Goal: Information Seeking & Learning: Check status

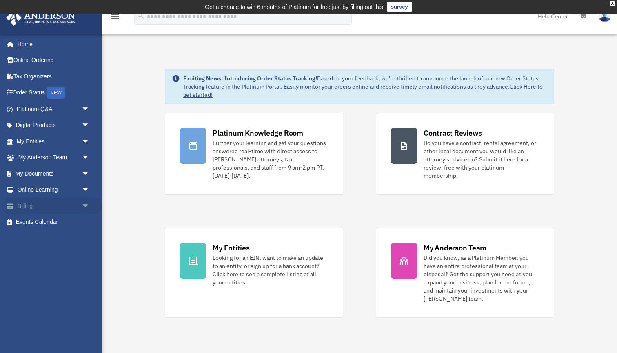
click at [44, 205] on link "Billing arrow_drop_down" at bounding box center [54, 206] width 96 height 16
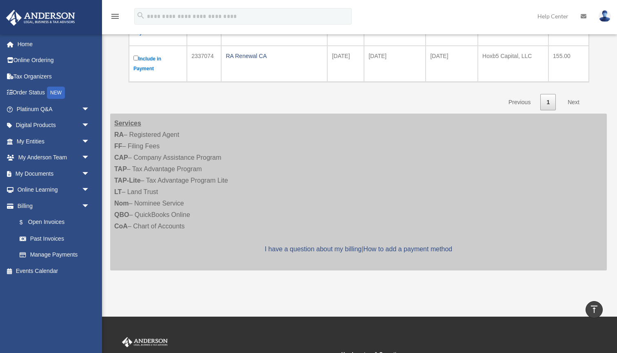
scroll to position [57, 0]
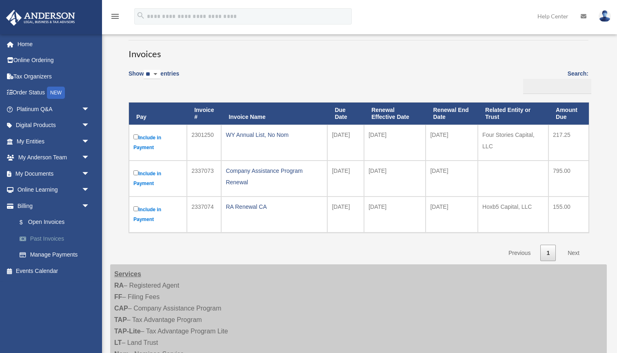
click at [51, 234] on link "Past Invoices" at bounding box center [56, 238] width 91 height 16
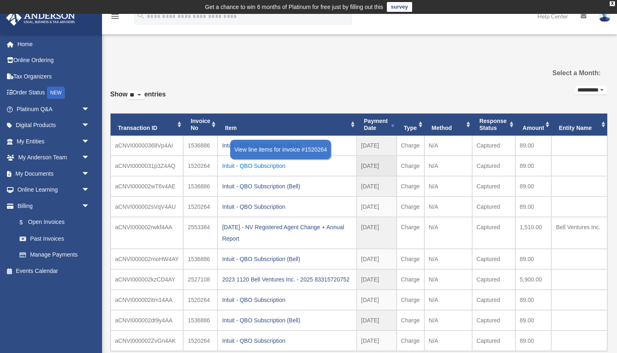
click at [262, 162] on div "Intuit - QBO Subscription" at bounding box center [287, 165] width 130 height 11
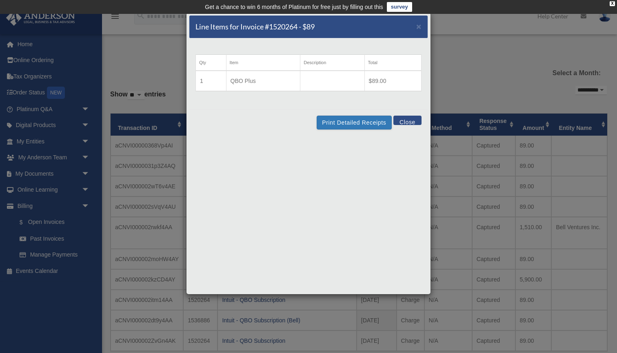
click at [472, 183] on div "Line Items for Invoice #1520264 - $89 × Qty Item Description Total 1 QBO Plus $…" at bounding box center [308, 176] width 617 height 353
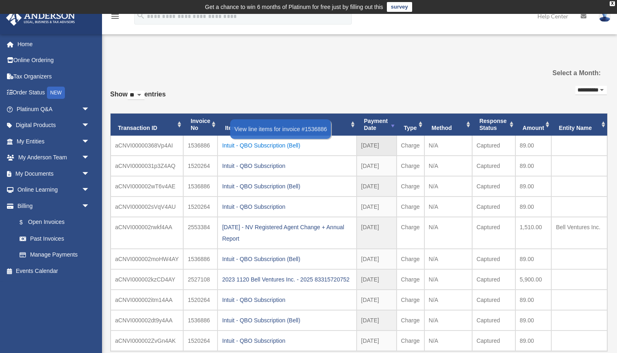
click at [276, 148] on div "Intuit - QBO Subscription (Bell)" at bounding box center [287, 145] width 130 height 11
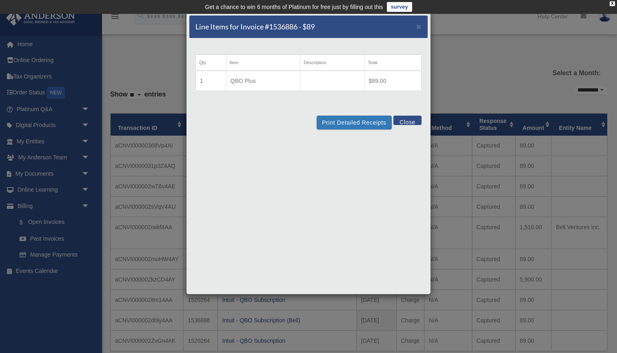
click at [423, 133] on div "Print Detailed Receipts Close" at bounding box center [308, 122] width 238 height 27
click at [436, 142] on div "Line Items for Invoice #1536886 - $89 × Qty Item Description Total 1 QBO Plus $…" at bounding box center [308, 176] width 617 height 353
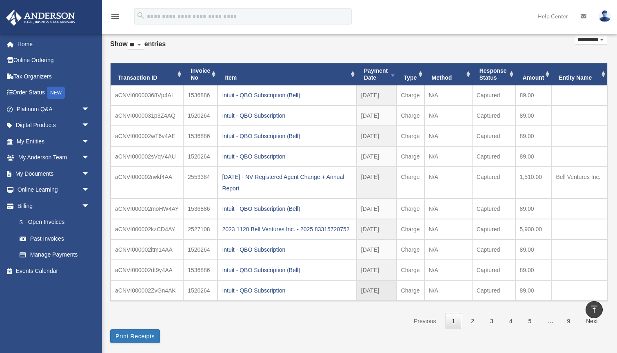
scroll to position [49, 0]
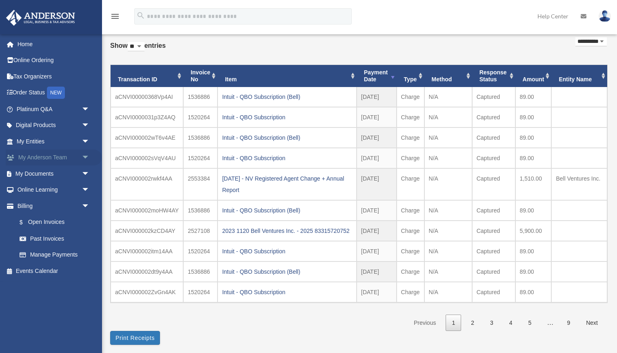
click at [35, 151] on link "My Anderson Team arrow_drop_down" at bounding box center [54, 157] width 96 height 16
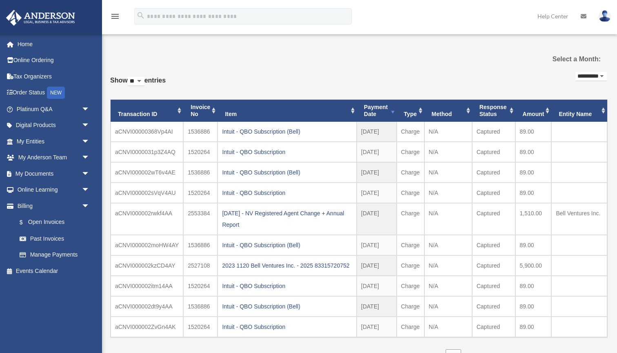
scroll to position [49, 0]
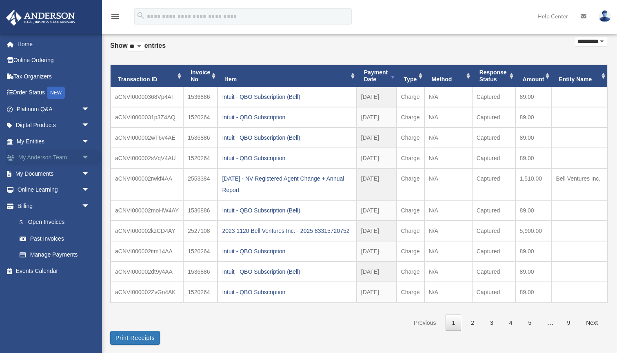
click at [58, 158] on link "My Anderson Team arrow_drop_down" at bounding box center [54, 157] width 96 height 16
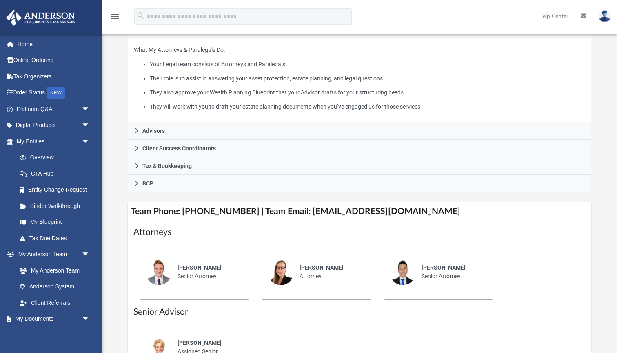
scroll to position [184, 0]
